Goal: Check status

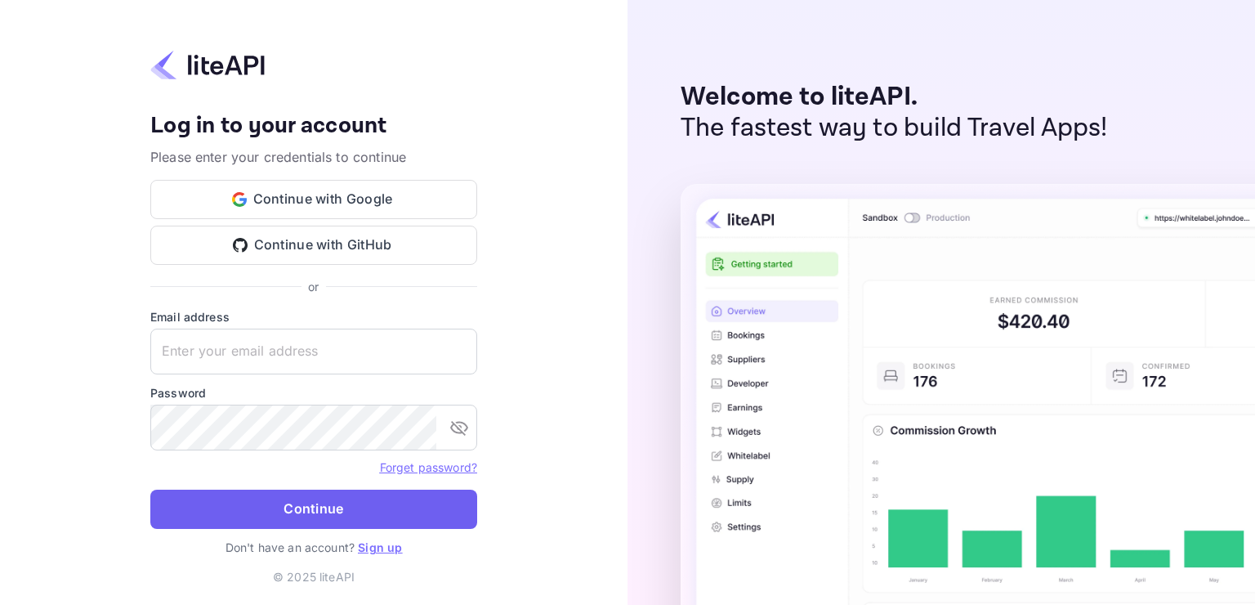
type input "[EMAIL_ADDRESS][DOMAIN_NAME]"
click at [400, 516] on button "Continue" at bounding box center [313, 508] width 327 height 39
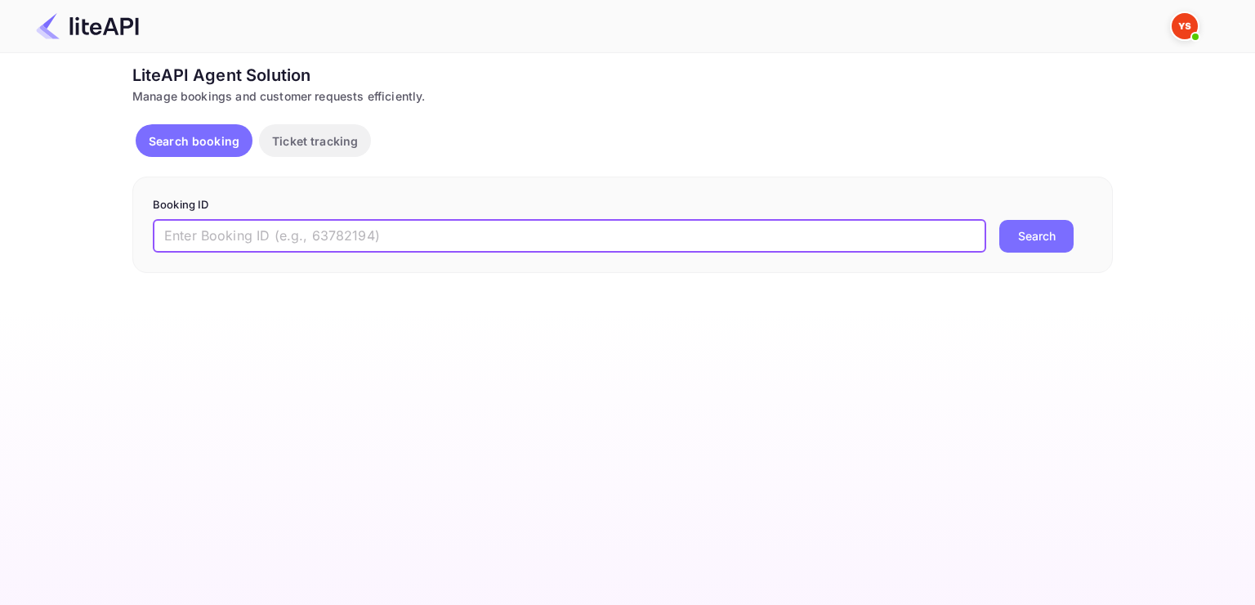
click at [520, 235] on input "text" at bounding box center [569, 236] width 833 height 33
paste input "8357646"
type input "8357646"
click at [1050, 245] on button "Search" at bounding box center [1036, 236] width 74 height 33
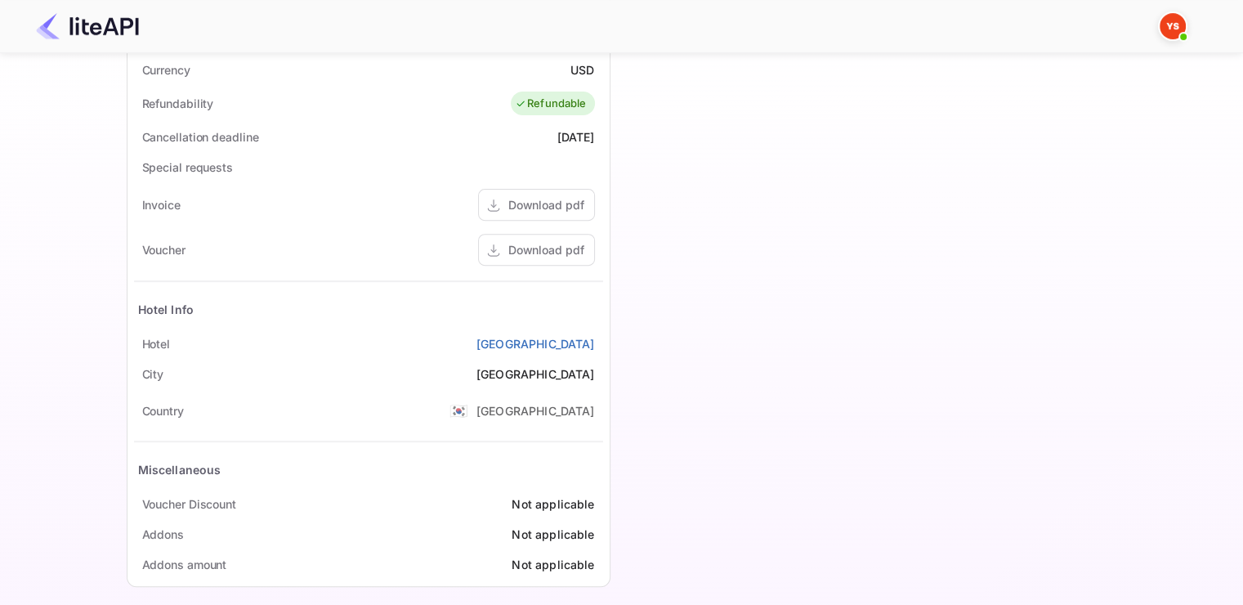
scroll to position [572, 0]
drag, startPoint x: 511, startPoint y: 324, endPoint x: 601, endPoint y: 346, distance: 93.3
click at [601, 346] on div "[GEOGRAPHIC_DATA]" at bounding box center [368, 343] width 469 height 30
click at [627, 325] on div "Timeline Booking confirmed # 3811451 Supplier ID: 8357646 [DATE] 10:16 Message …" at bounding box center [858, 62] width 497 height 1070
click at [526, 234] on div "Download pdf" at bounding box center [536, 249] width 117 height 32
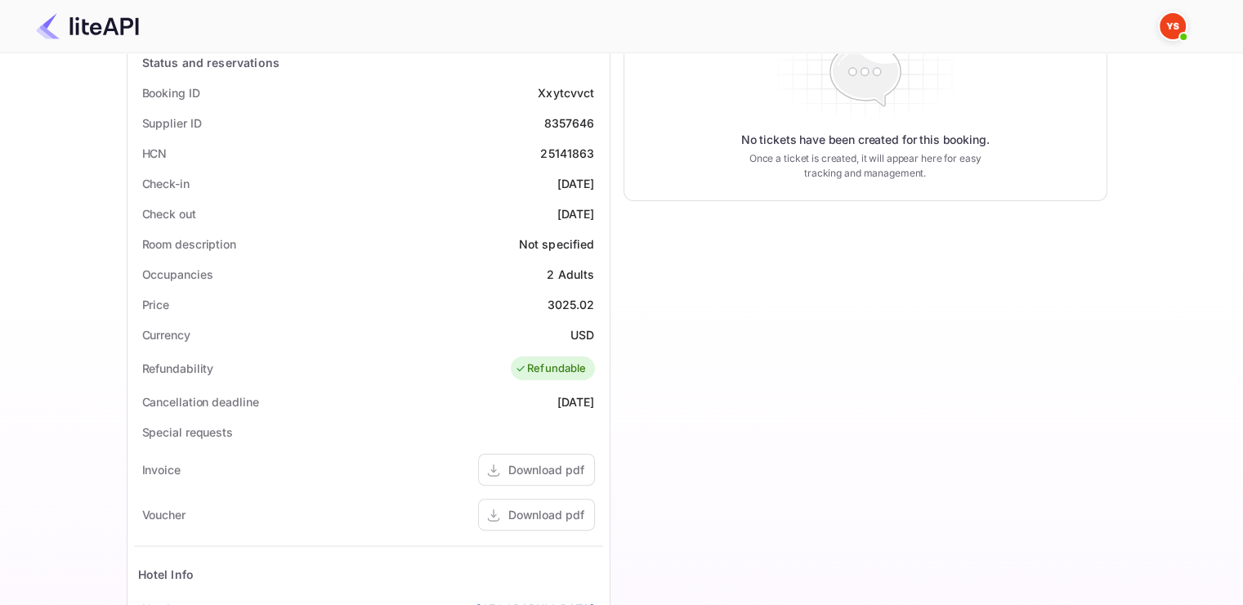
scroll to position [0, 0]
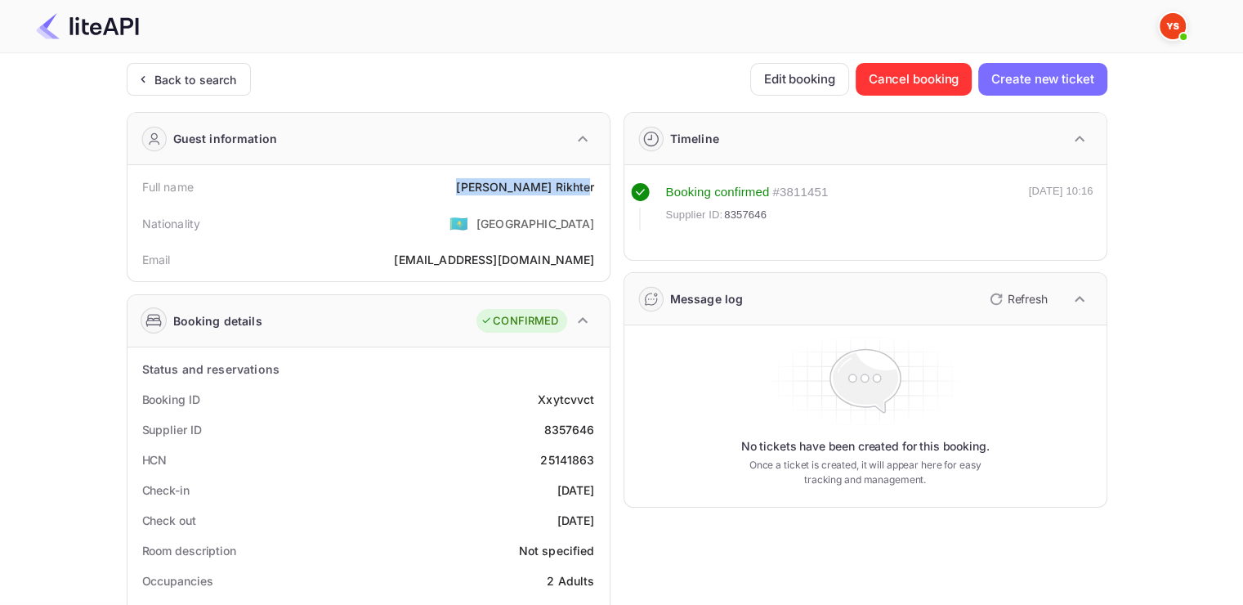
drag, startPoint x: 520, startPoint y: 183, endPoint x: 592, endPoint y: 181, distance: 71.9
click at [592, 181] on div "Full name [PERSON_NAME]" at bounding box center [368, 187] width 469 height 30
copy div "[PERSON_NAME]"
click at [592, 199] on div "Full name [PERSON_NAME]" at bounding box center [368, 187] width 469 height 30
drag, startPoint x: 568, startPoint y: 183, endPoint x: 504, endPoint y: 185, distance: 63.8
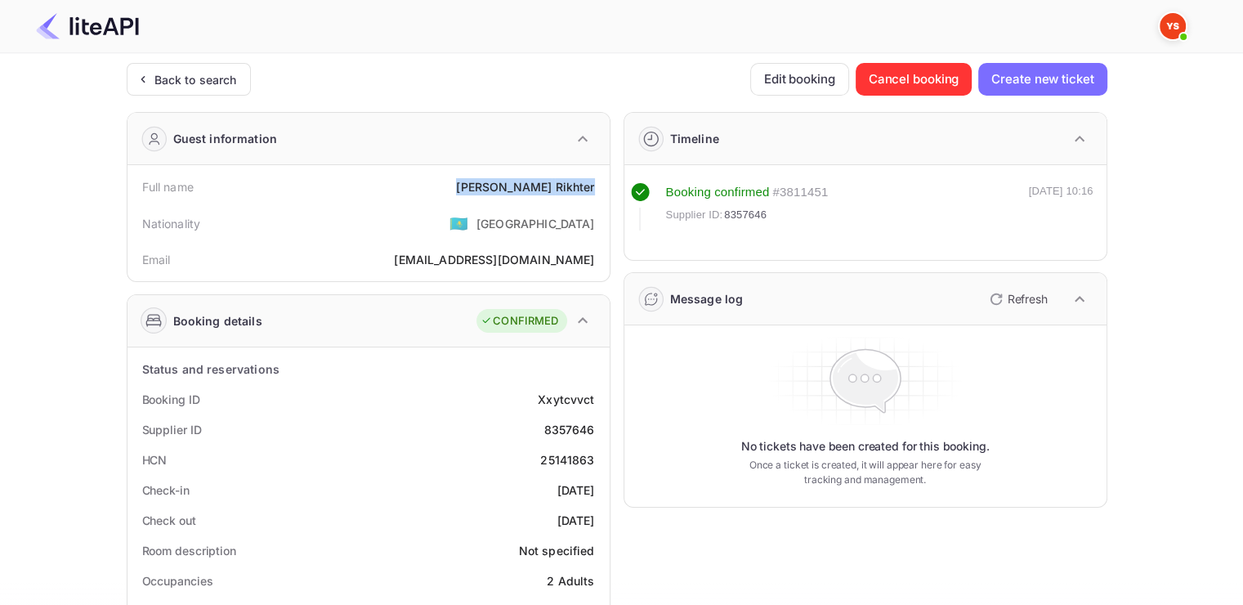
click at [504, 185] on div "Full name [PERSON_NAME] Nationality 🇰🇿 [DEMOGRAPHIC_DATA] [PERSON_NAME] [PERSON…" at bounding box center [368, 223] width 482 height 116
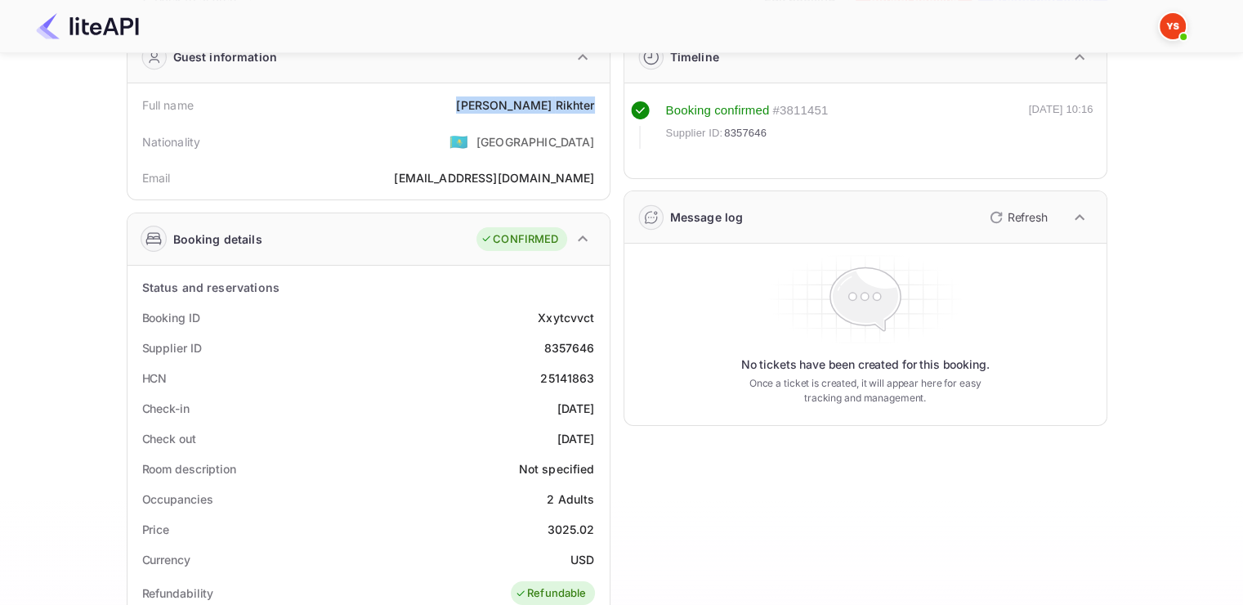
scroll to position [327, 0]
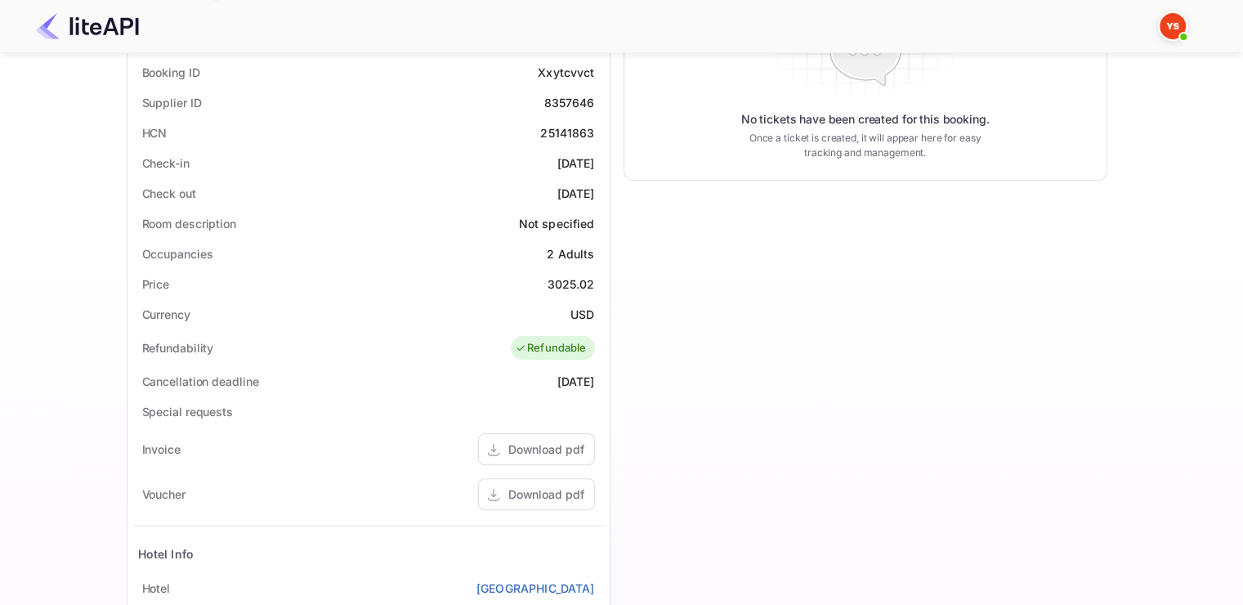
drag, startPoint x: 137, startPoint y: 152, endPoint x: 597, endPoint y: 198, distance: 462.3
click at [597, 198] on div "Status and reservations Booking ID Xxytcvvct Supplier ID 8357646 HCN 25141863 C…" at bounding box center [368, 425] width 469 height 797
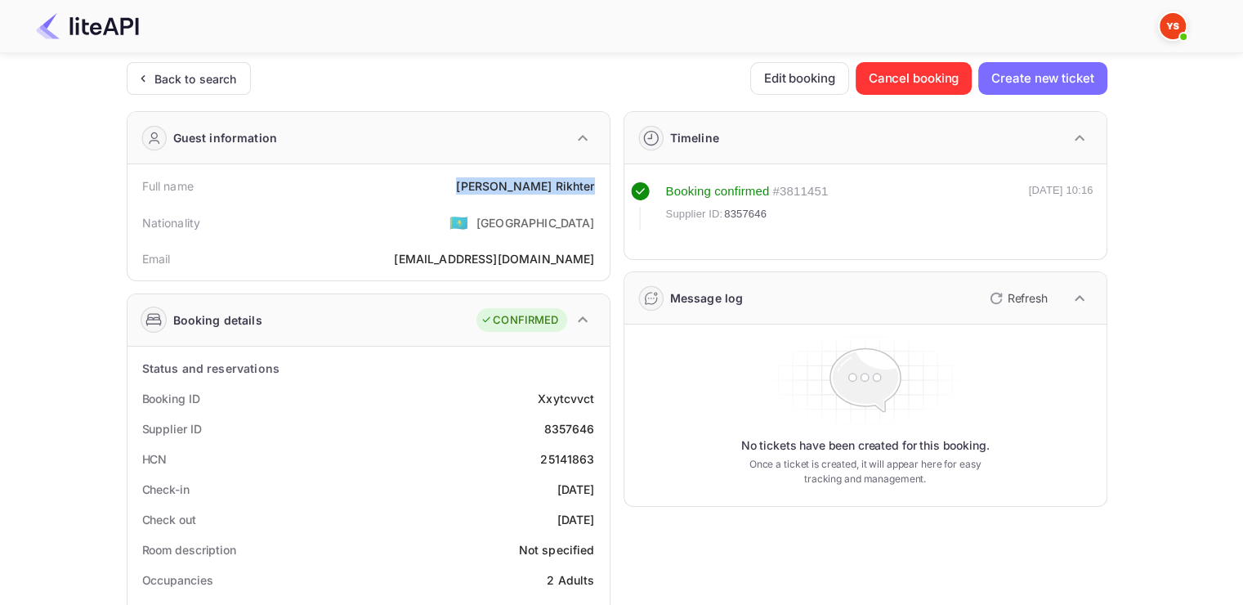
scroll to position [0, 0]
click at [680, 221] on span "Supplier ID:" at bounding box center [694, 215] width 57 height 16
click at [744, 209] on span "8357646" at bounding box center [745, 215] width 42 height 16
copy span "8357646"
